Goal: Navigation & Orientation: Find specific page/section

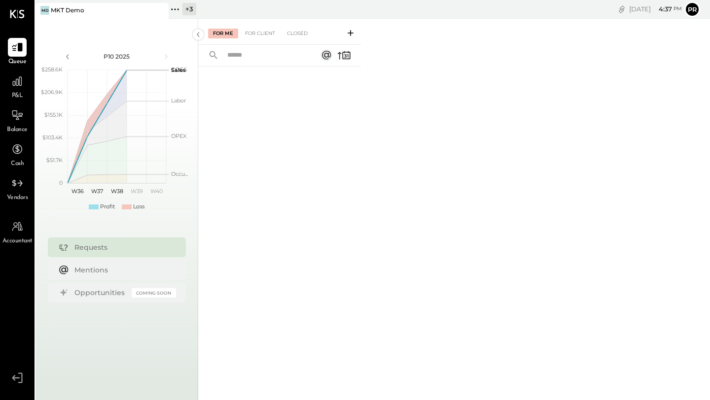
click at [701, 5] on div "Thu, Sep 25 4 : 37 pm Pr User Profile" at bounding box center [541, 9] width 338 height 19
click at [698, 6] on button "Pr" at bounding box center [692, 9] width 16 height 16
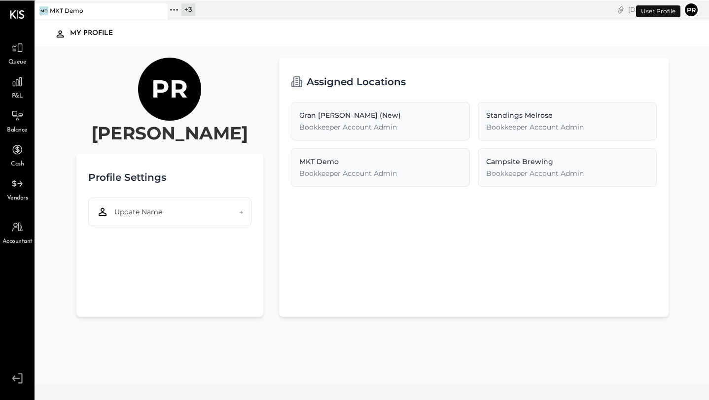
click at [698, 6] on button "Pr" at bounding box center [691, 9] width 16 height 16
click at [19, 18] on icon at bounding box center [17, 14] width 15 height 8
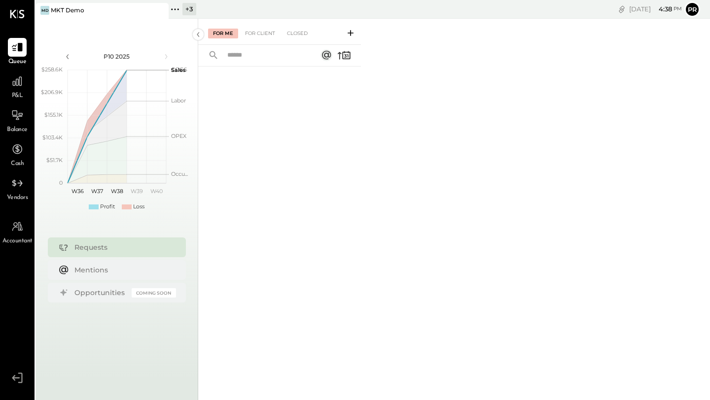
click at [186, 11] on div "+ 3" at bounding box center [189, 9] width 14 height 12
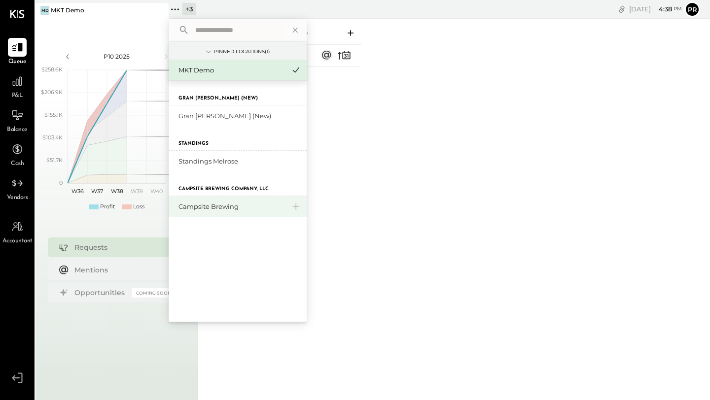
click at [224, 204] on div "Campsite Brewing" at bounding box center [231, 206] width 106 height 9
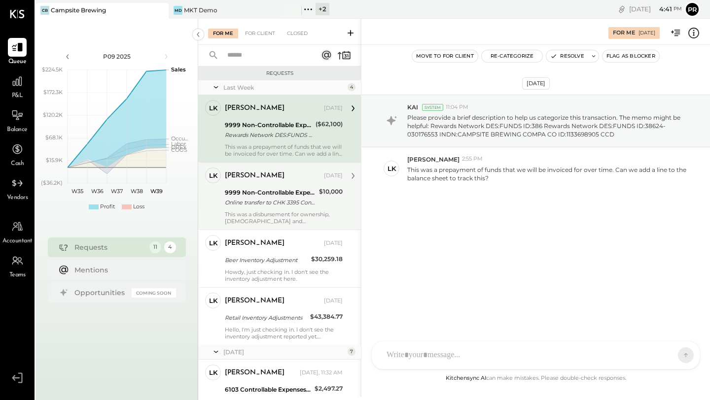
click at [292, 195] on div "9999 Non-Controllable Expenses:Other Income and Expenses:To Be Classified P&L" at bounding box center [270, 193] width 91 height 10
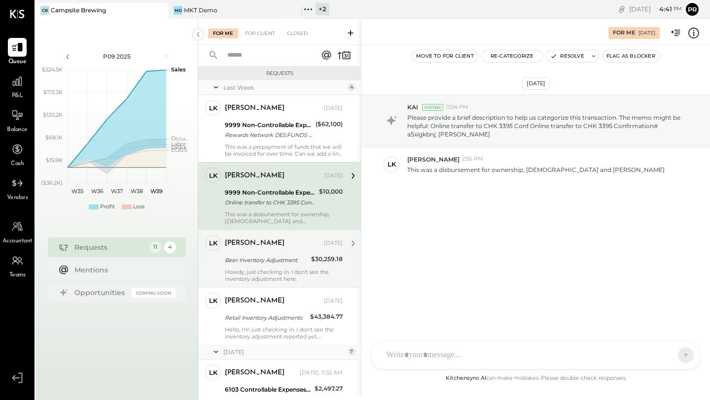
click at [274, 265] on div "Beer Inventory Adjustment" at bounding box center [266, 260] width 83 height 12
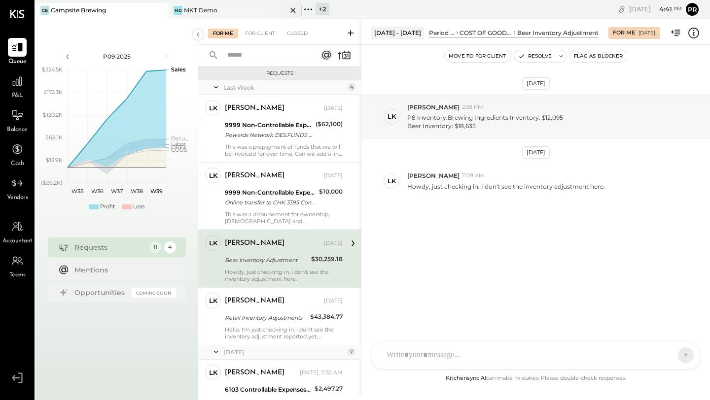
click at [265, 12] on div "MD MKT Demo" at bounding box center [228, 10] width 118 height 9
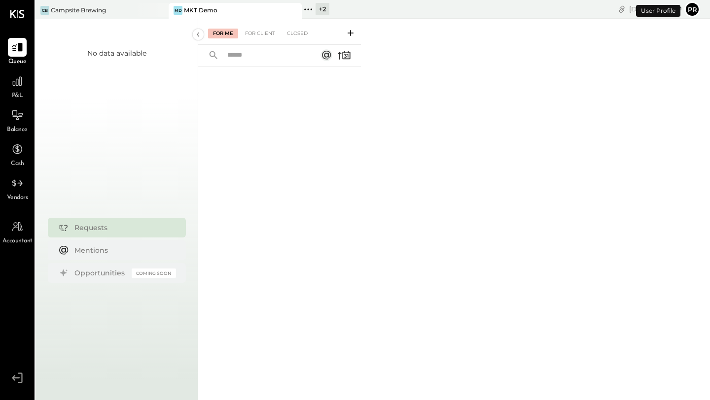
click at [257, 60] on input "text" at bounding box center [265, 55] width 89 height 16
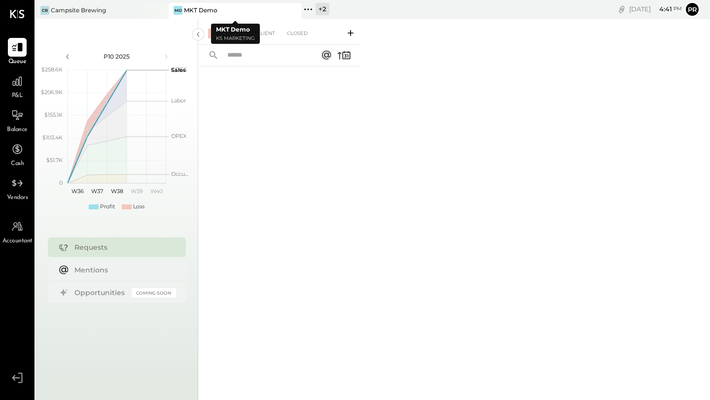
click at [307, 10] on icon at bounding box center [308, 9] width 13 height 13
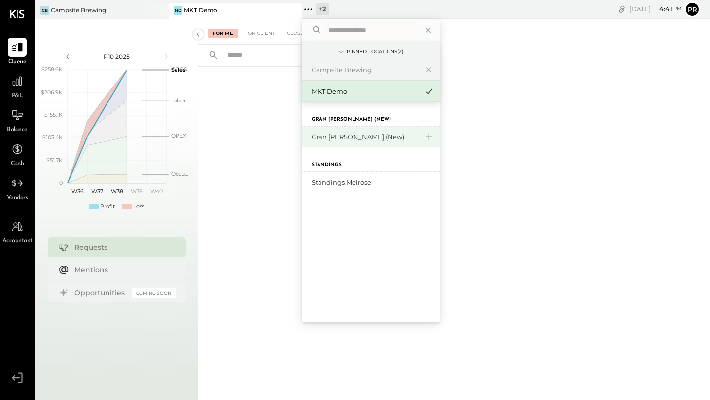
click at [346, 137] on div "Gran Blanco (New)" at bounding box center [365, 137] width 106 height 9
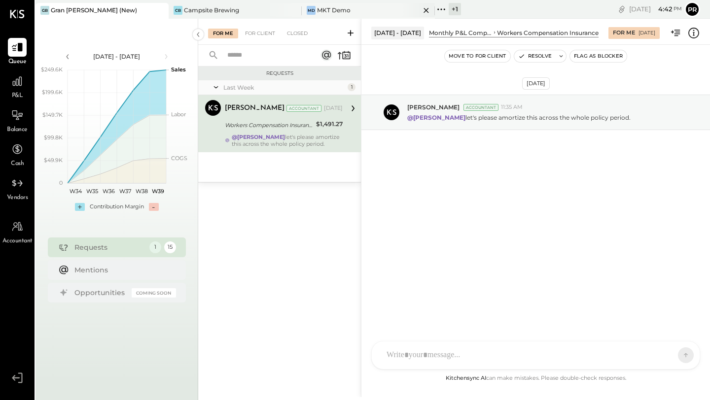
click at [360, 12] on div "MD MKT Demo" at bounding box center [361, 10] width 118 height 9
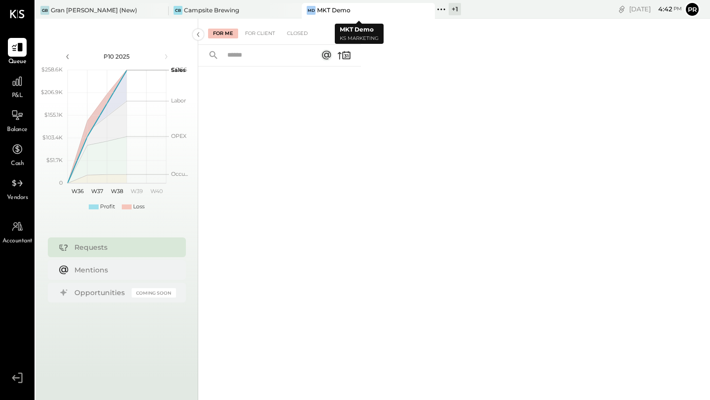
click at [405, 9] on div at bounding box center [417, 10] width 35 height 14
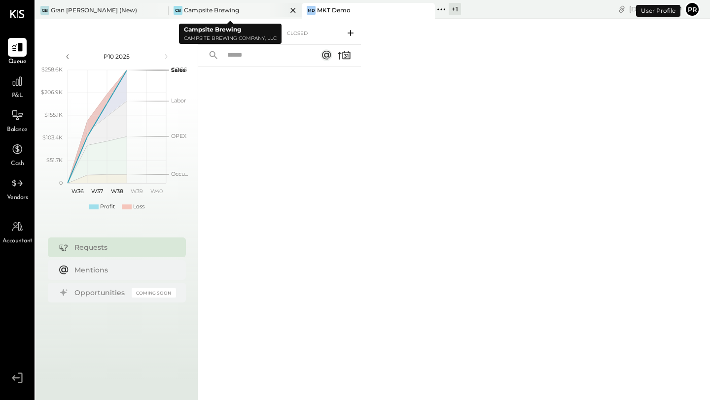
click at [242, 9] on div "CB Campsite Brewing" at bounding box center [228, 10] width 118 height 9
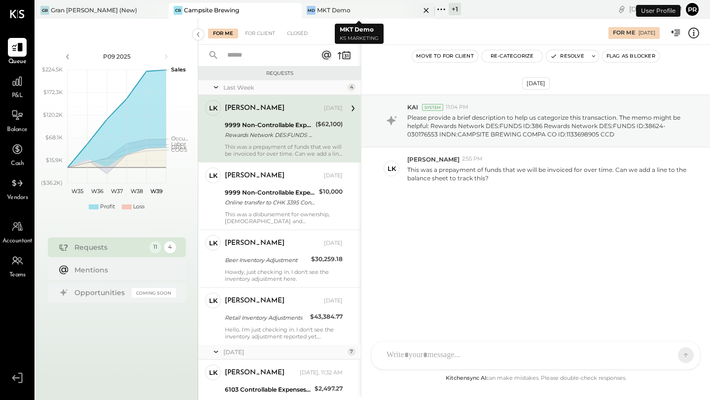
click at [423, 9] on icon at bounding box center [425, 10] width 5 height 5
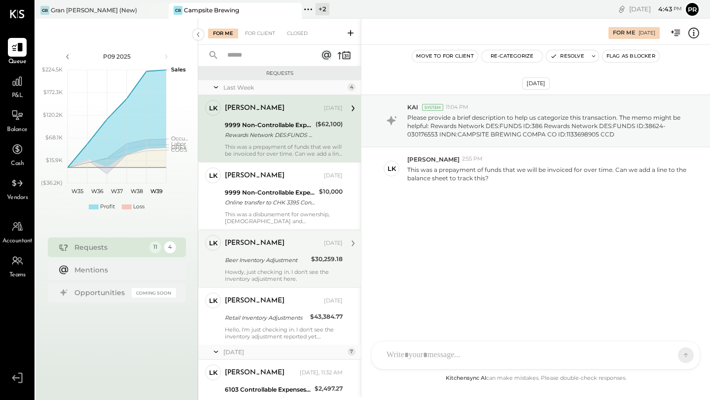
click at [268, 261] on div "Beer Inventory Adjustment" at bounding box center [266, 260] width 83 height 10
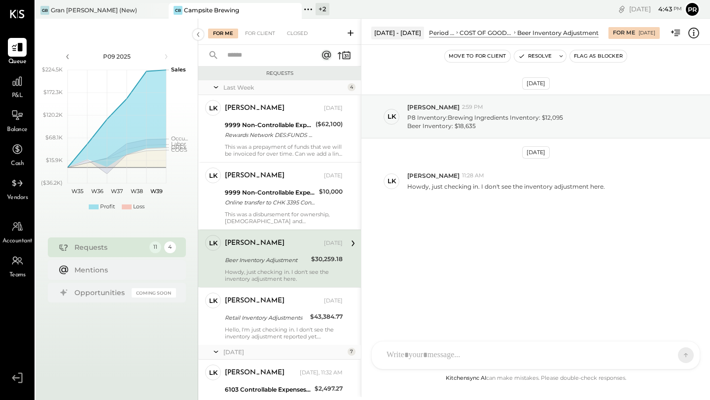
click at [322, 11] on div "+ 2" at bounding box center [323, 9] width 14 height 12
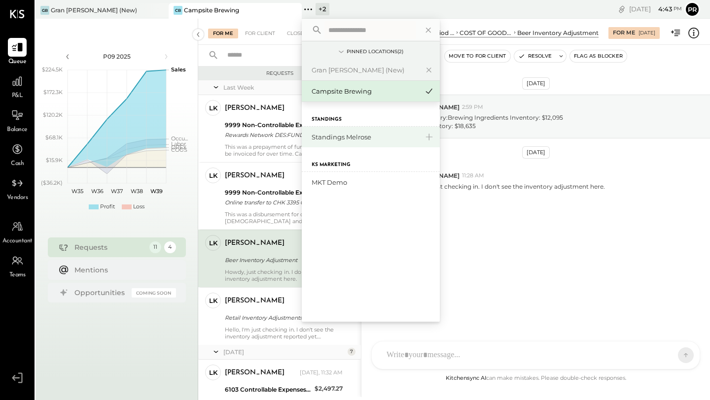
click at [348, 140] on div "Standings Melrose" at bounding box center [365, 137] width 106 height 9
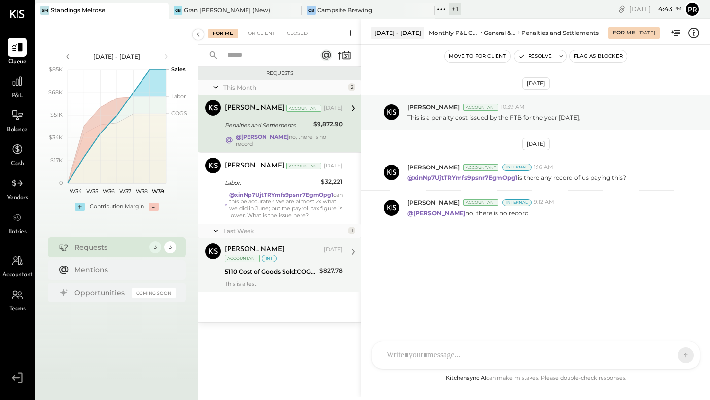
click at [273, 281] on div "This is a test" at bounding box center [284, 284] width 118 height 7
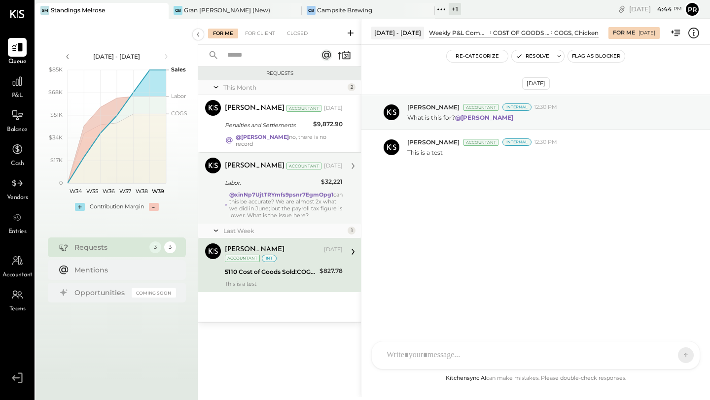
click at [291, 203] on div "@xinNp7UjtTRYmfs9psnr7EgmOpg1 can this be accurate? We are almost 2x what we di…" at bounding box center [285, 205] width 113 height 28
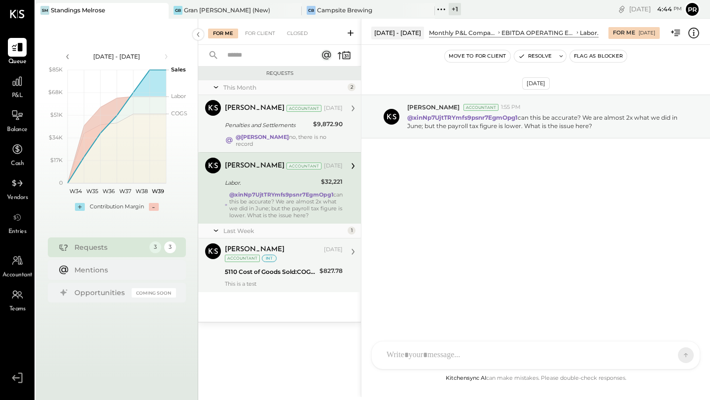
click at [288, 126] on div "Penalties and Settlements" at bounding box center [267, 125] width 85 height 10
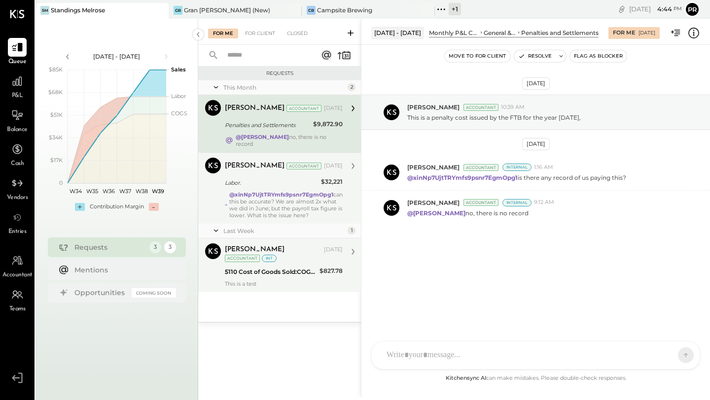
click at [441, 8] on icon at bounding box center [440, 8] width 1 height 1
click at [455, 8] on div "+ 1" at bounding box center [455, 9] width 12 height 12
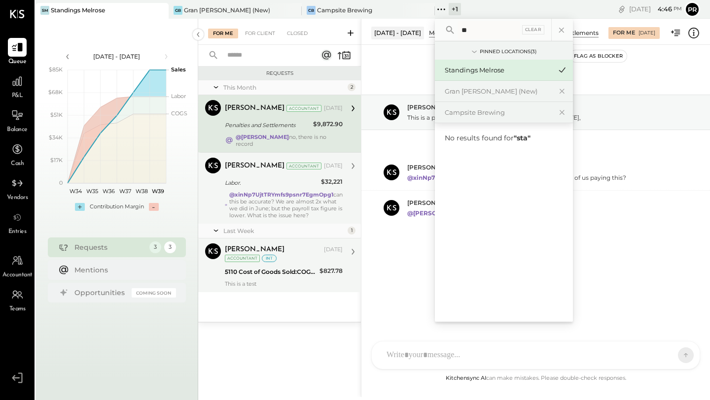
type input "*"
click at [383, 72] on div "May 9th, 2025 Bhargav Kanani Accountant 10:39 AM This is a penalty cost issued …" at bounding box center [535, 185] width 349 height 230
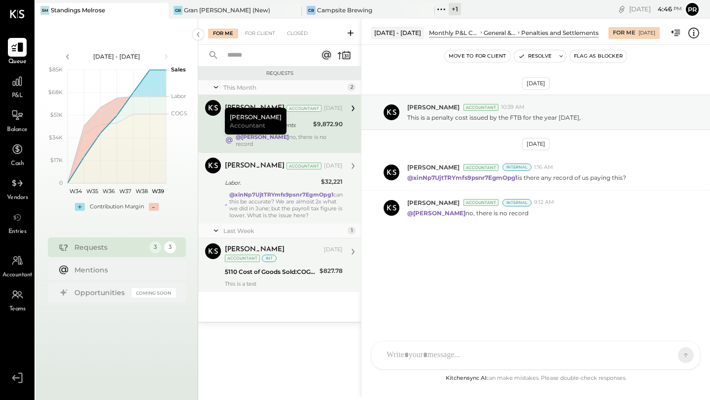
click at [23, 49] on icon at bounding box center [17, 47] width 13 height 13
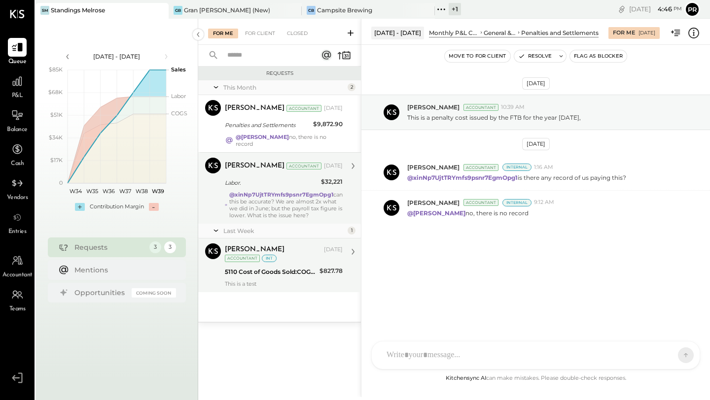
click at [224, 87] on div "This Month" at bounding box center [284, 87] width 122 height 8
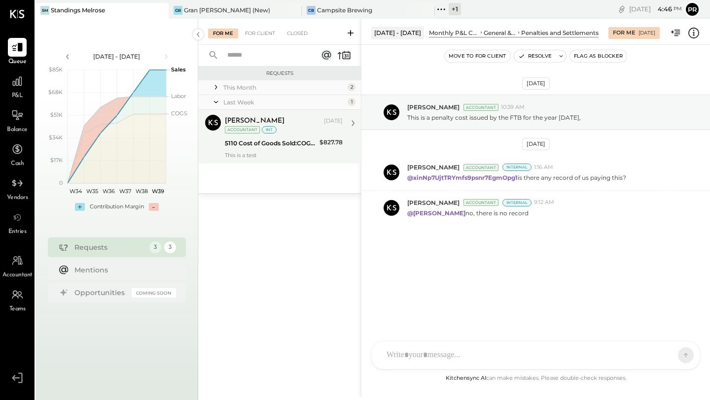
click at [218, 103] on icon at bounding box center [216, 102] width 10 height 25
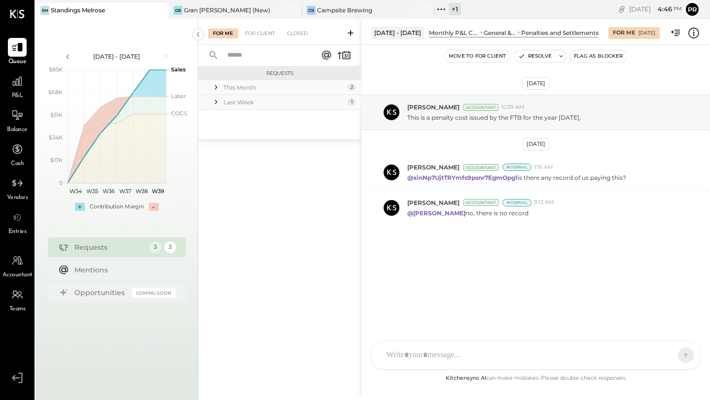
click at [218, 103] on icon at bounding box center [216, 102] width 10 height 10
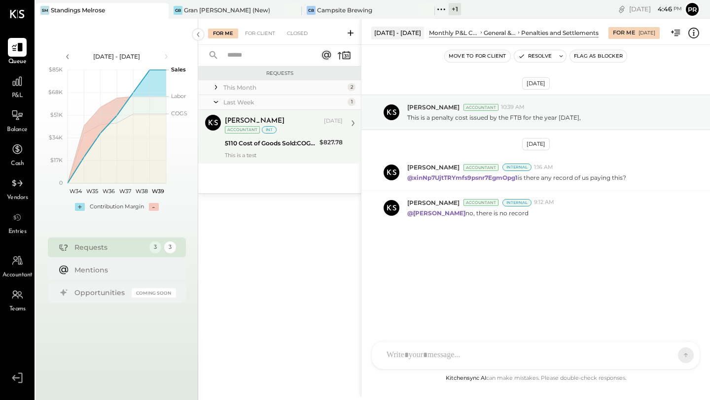
click at [284, 158] on div "This is a test" at bounding box center [284, 155] width 118 height 7
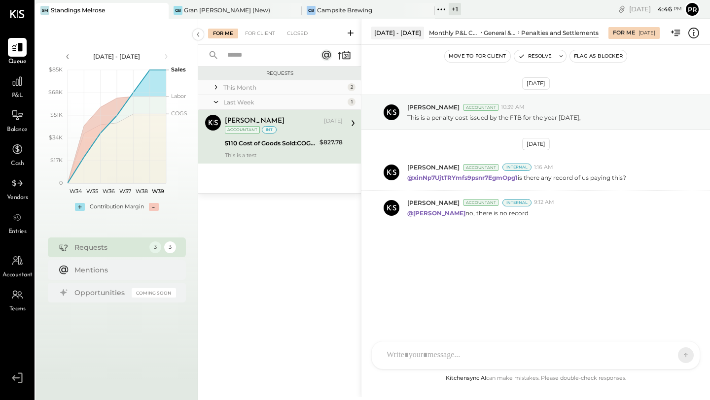
click at [216, 88] on icon at bounding box center [216, 87] width 10 height 10
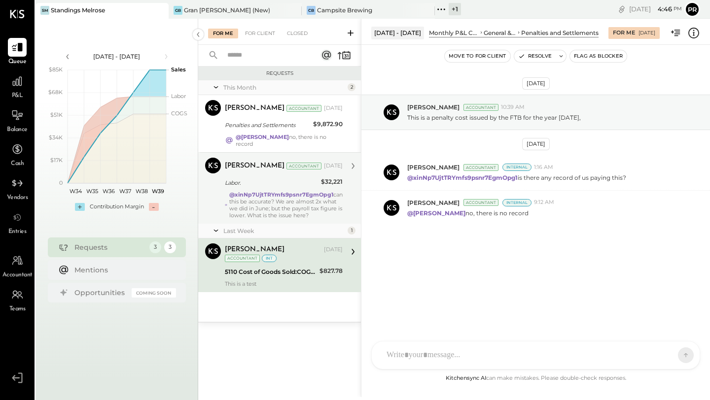
click at [263, 178] on div "Labor." at bounding box center [271, 183] width 93 height 10
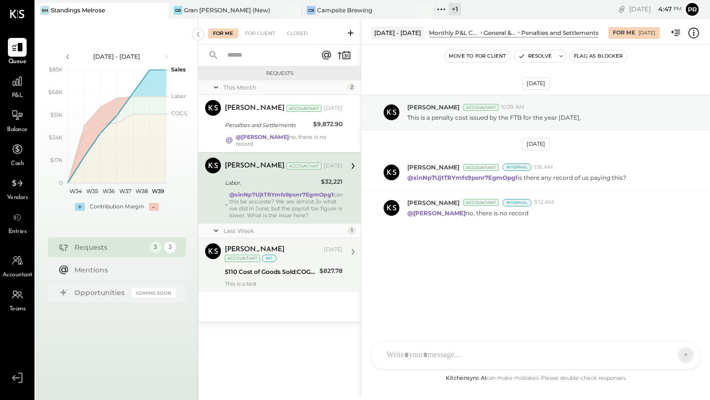
click at [288, 251] on div "Alex Racioppi Sep 18, 2025 Accountant int" at bounding box center [284, 254] width 118 height 20
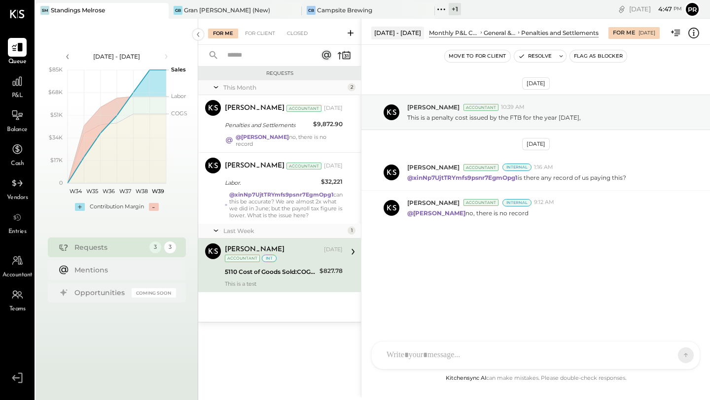
click at [232, 83] on div "This Month" at bounding box center [284, 87] width 122 height 8
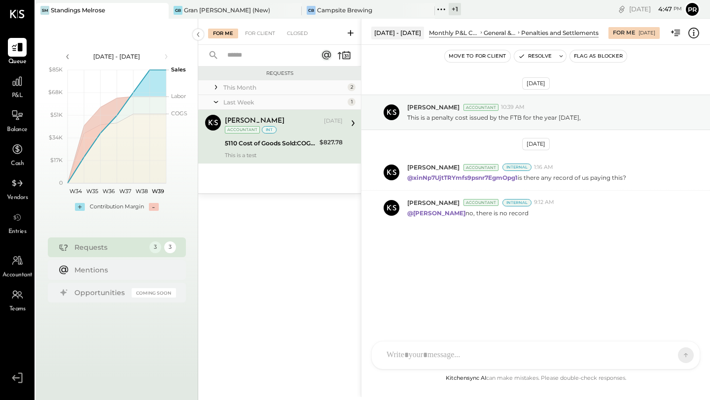
click at [232, 83] on div "This Month" at bounding box center [284, 87] width 122 height 8
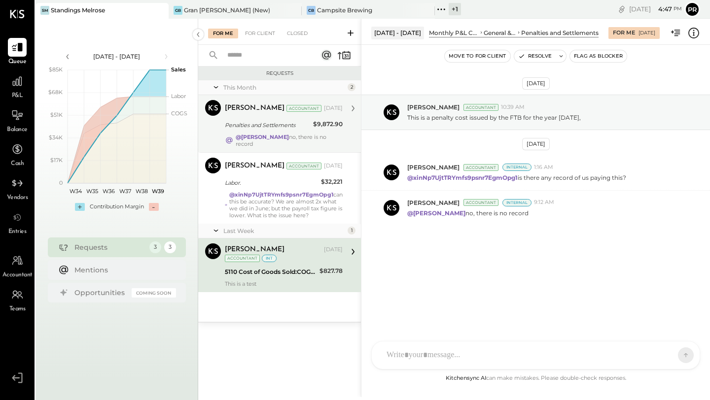
click at [252, 125] on div "Penalties and Settlements" at bounding box center [267, 125] width 85 height 10
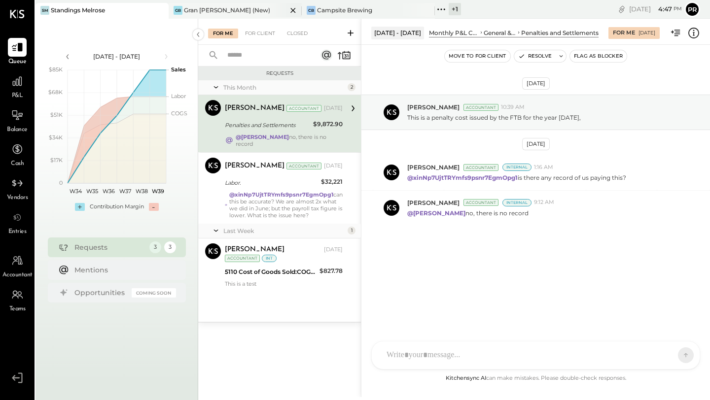
click at [239, 9] on div "Gran Blanco (New)" at bounding box center [227, 10] width 86 height 8
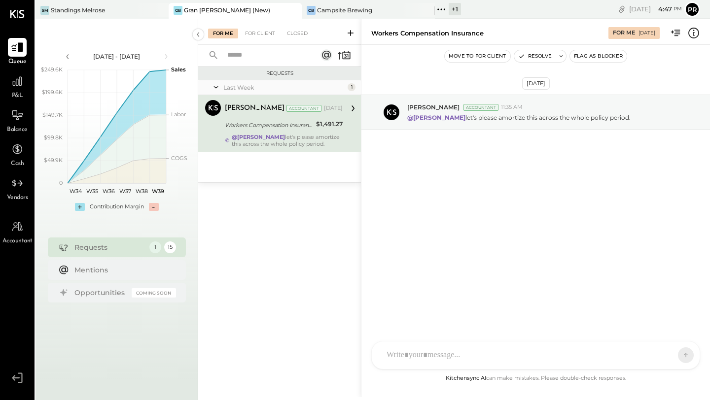
click at [16, 47] on icon at bounding box center [17, 47] width 13 height 13
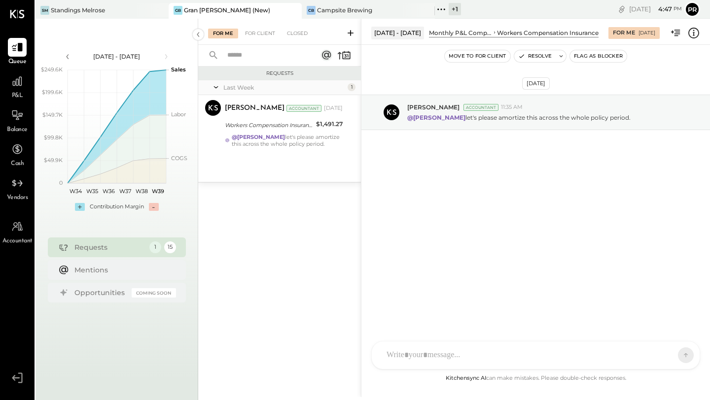
click at [221, 86] on div "Last Week 1" at bounding box center [279, 87] width 163 height 15
click at [216, 86] on icon at bounding box center [216, 87] width 10 height 25
click at [216, 86] on icon at bounding box center [216, 87] width 10 height 10
click at [357, 12] on div "Campsite Brewing" at bounding box center [344, 10] width 55 height 8
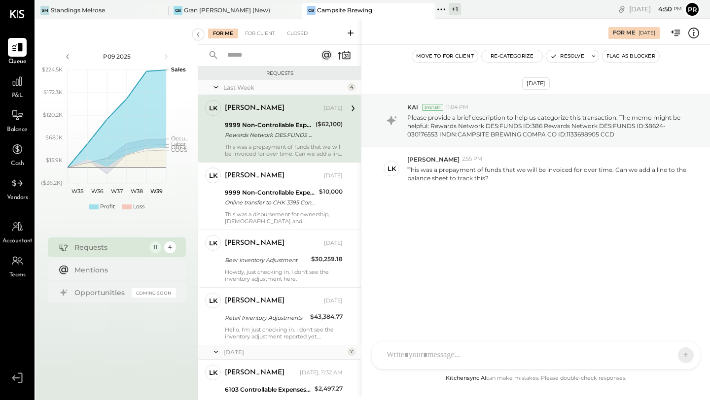
click at [213, 84] on icon at bounding box center [216, 87] width 10 height 25
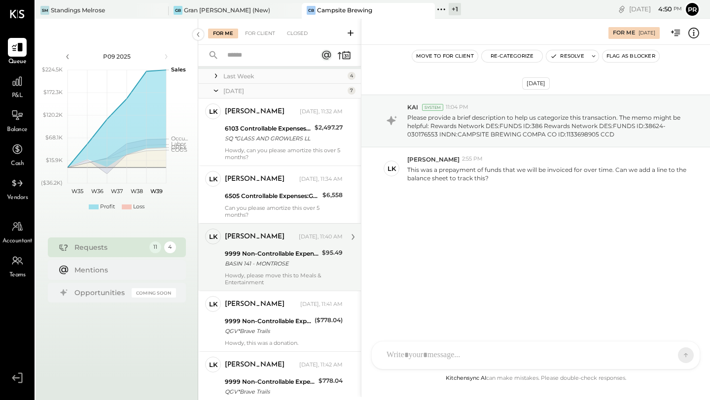
scroll to position [180, 0]
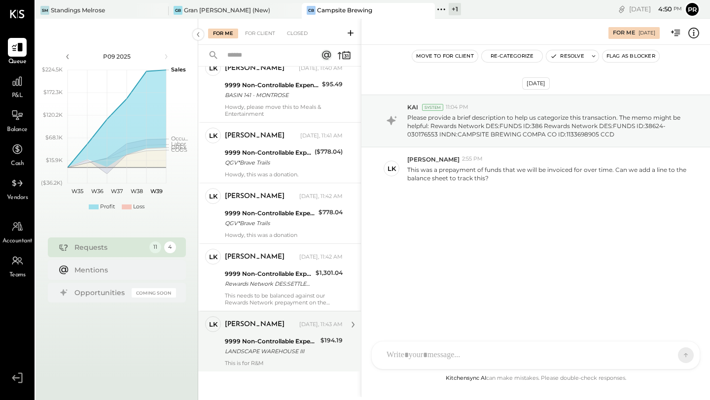
click at [262, 341] on div "9999 Non-Controllable Expenses:Other Income and Expenses:To Be Classified P&L" at bounding box center [271, 342] width 93 height 10
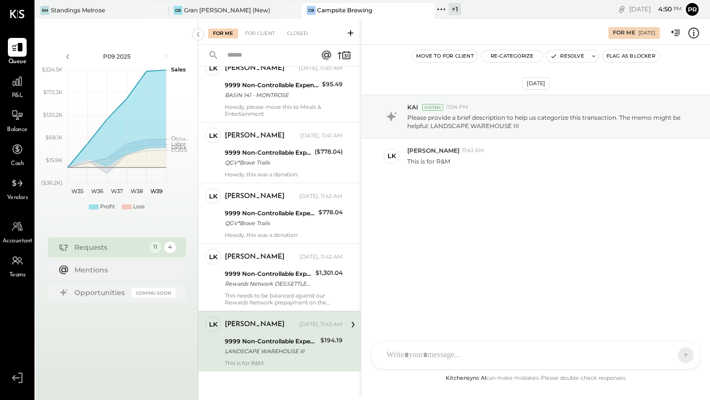
click at [259, 344] on div "9999 Non-Controllable Expenses:Other Income and Expenses:To Be Classified P&L" at bounding box center [271, 342] width 93 height 10
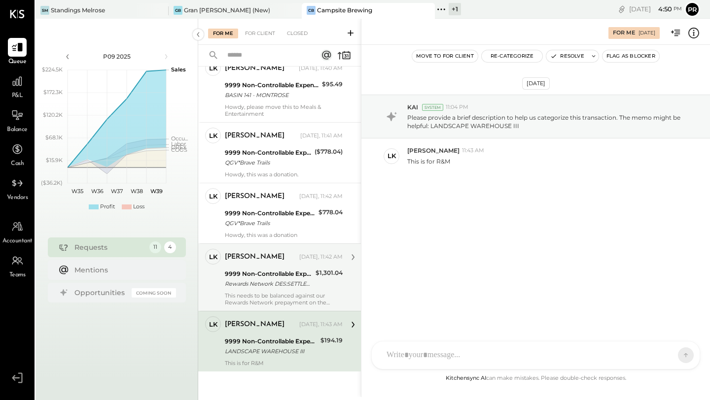
click at [258, 287] on div "Rewards Network DES:SETTLEMENT I Rewards Network DES:SETTLEMENT ID:38671-030244…" at bounding box center [269, 284] width 88 height 10
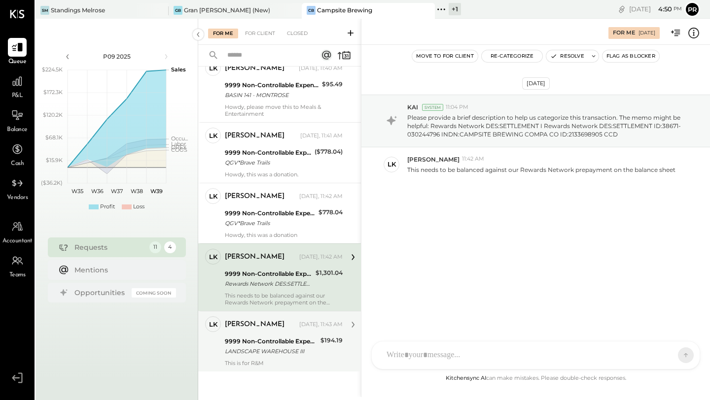
click at [274, 354] on div "LANDSCAPE WAREHOUSE III" at bounding box center [271, 352] width 93 height 10
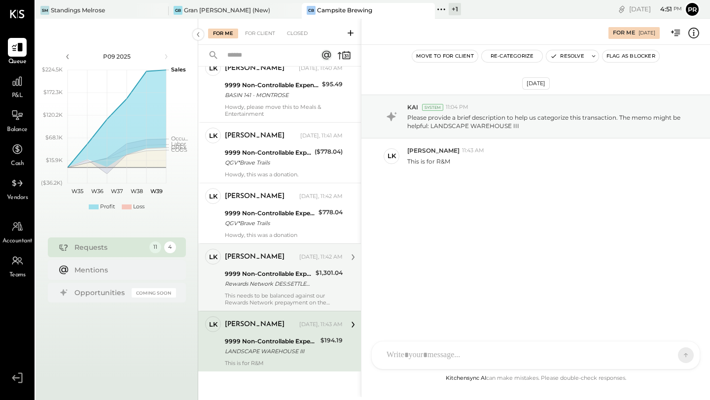
click at [307, 277] on div "9999 Non-Controllable Expenses:Other Income and Expenses:To Be Classified P&L" at bounding box center [269, 274] width 88 height 10
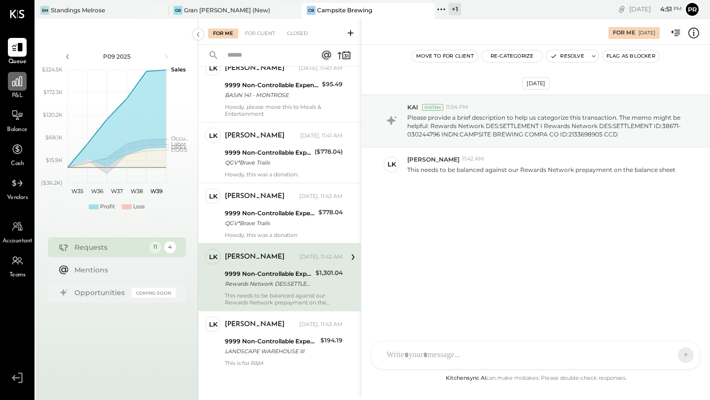
click at [15, 80] on icon at bounding box center [17, 81] width 13 height 13
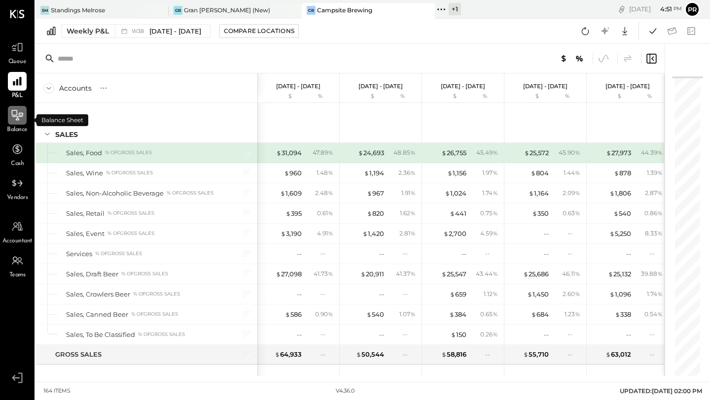
click at [13, 113] on icon at bounding box center [17, 115] width 13 height 13
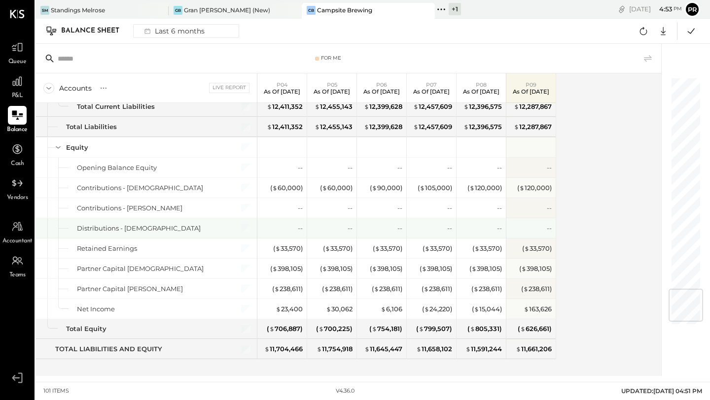
scroll to position [1791, 0]
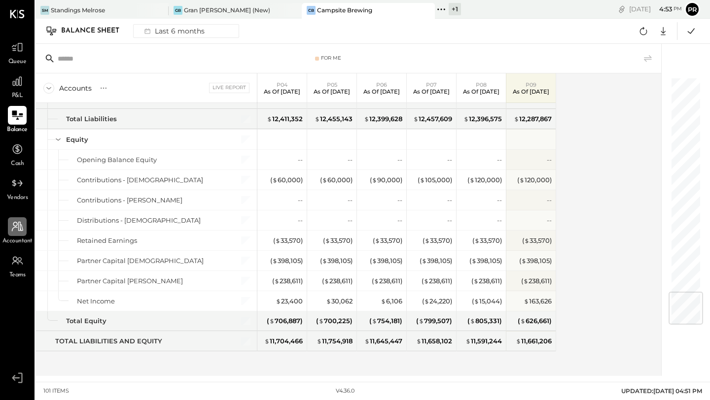
click at [19, 231] on icon at bounding box center [17, 227] width 11 height 10
